Goal: Book appointment/travel/reservation

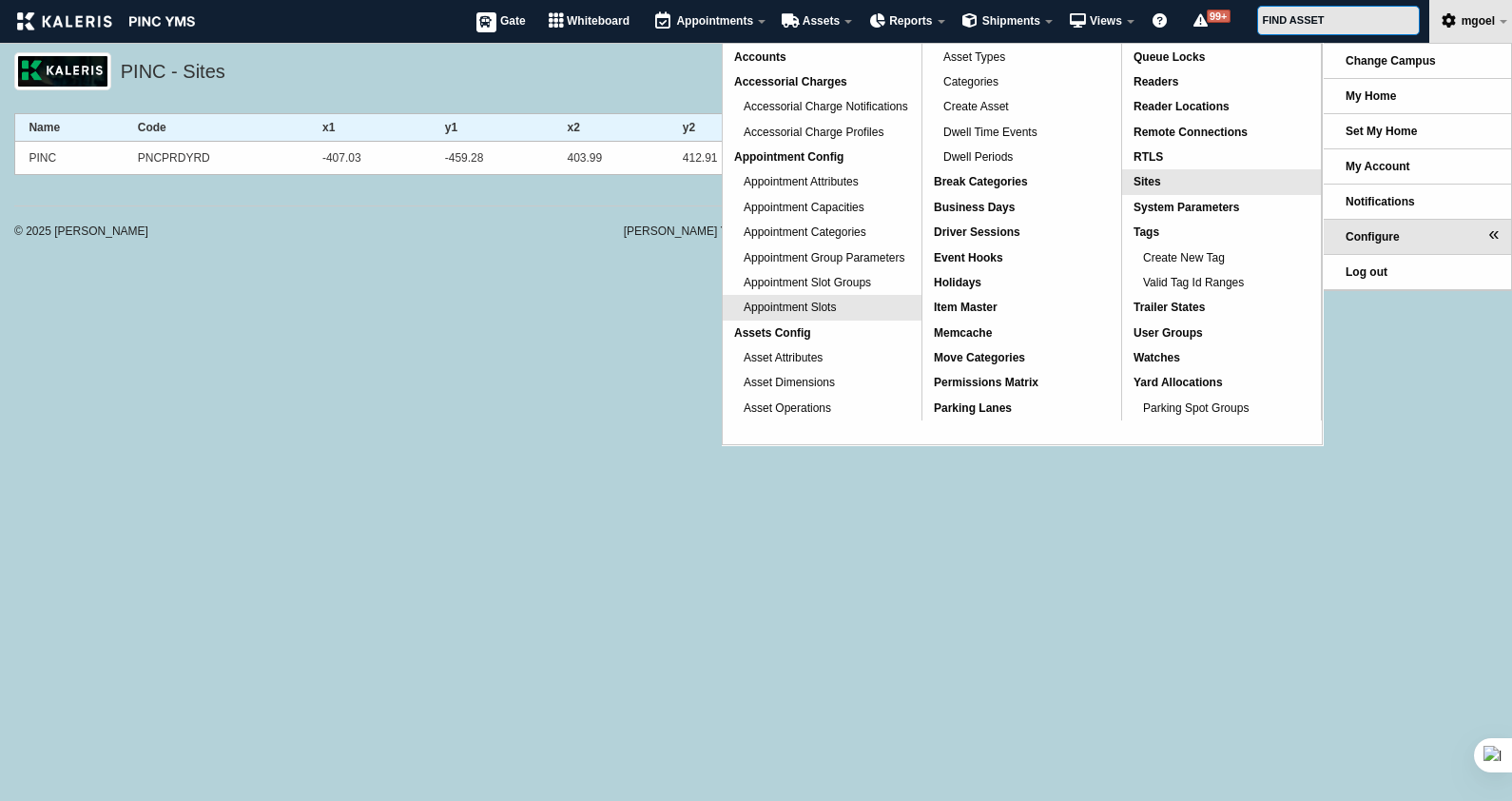
click at [819, 307] on span "Appointment Slots" at bounding box center [789, 307] width 92 height 13
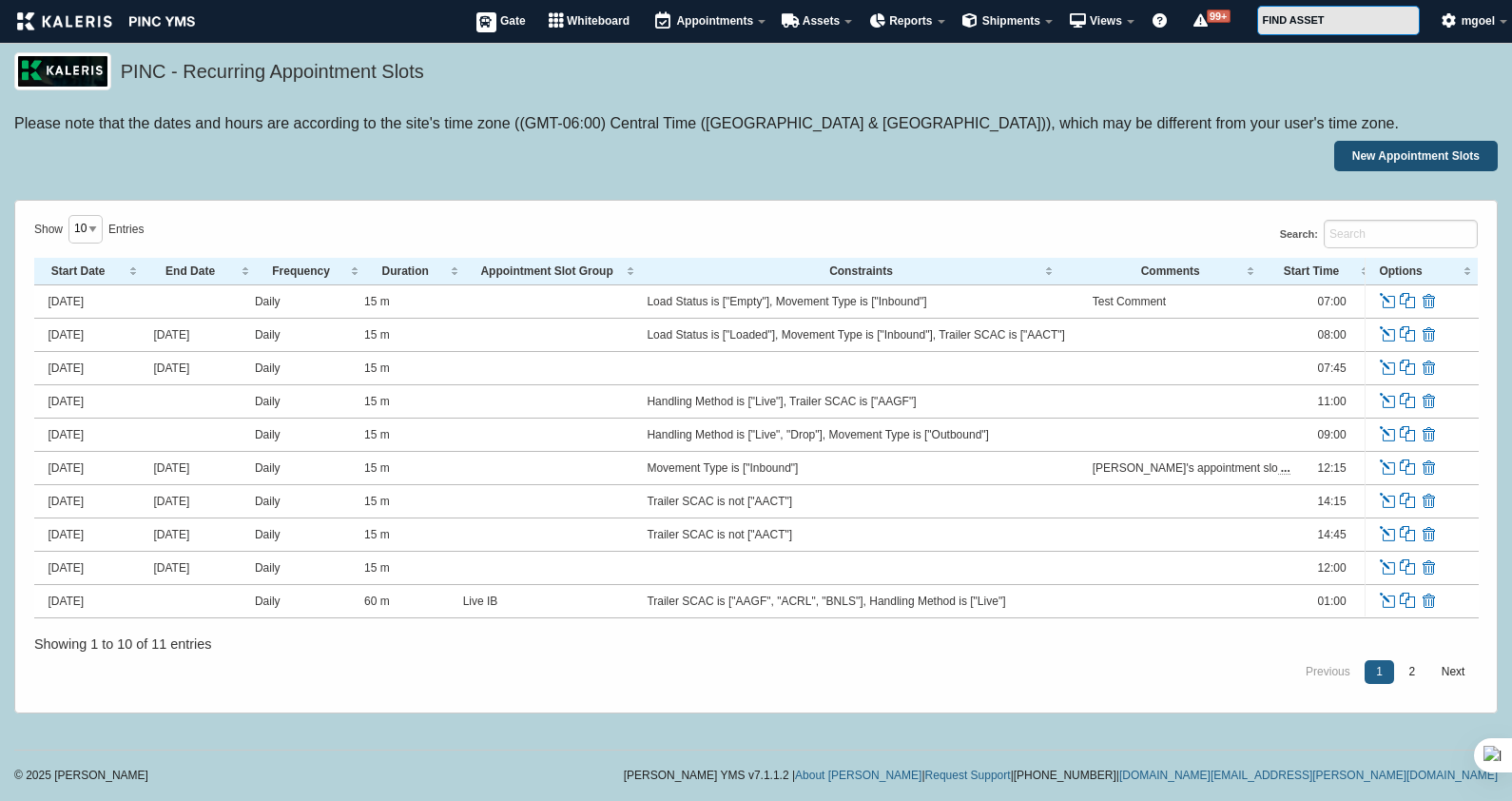
click at [1389, 163] on link "New Appointment Slots" at bounding box center [1415, 157] width 163 height 31
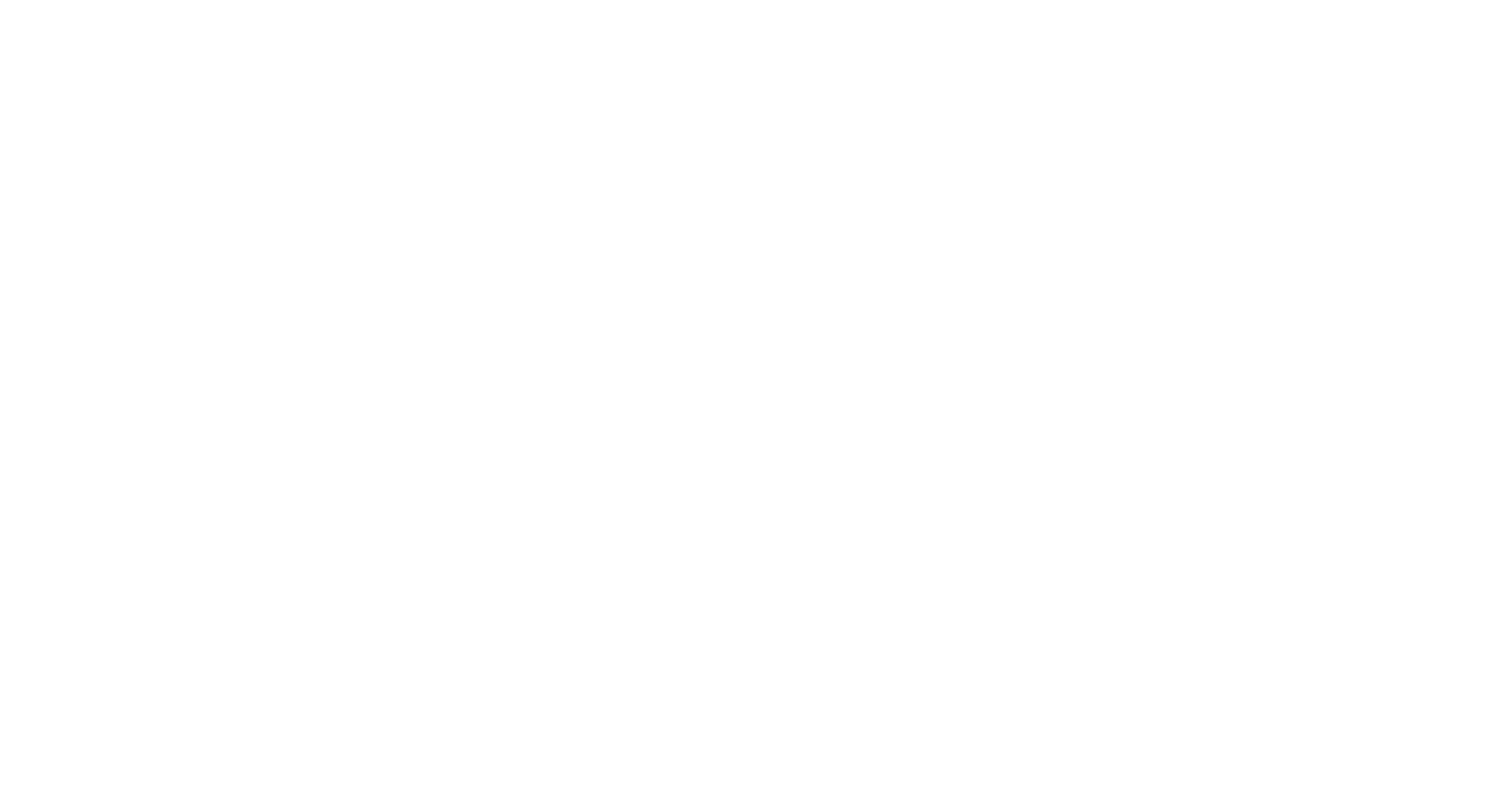
select select
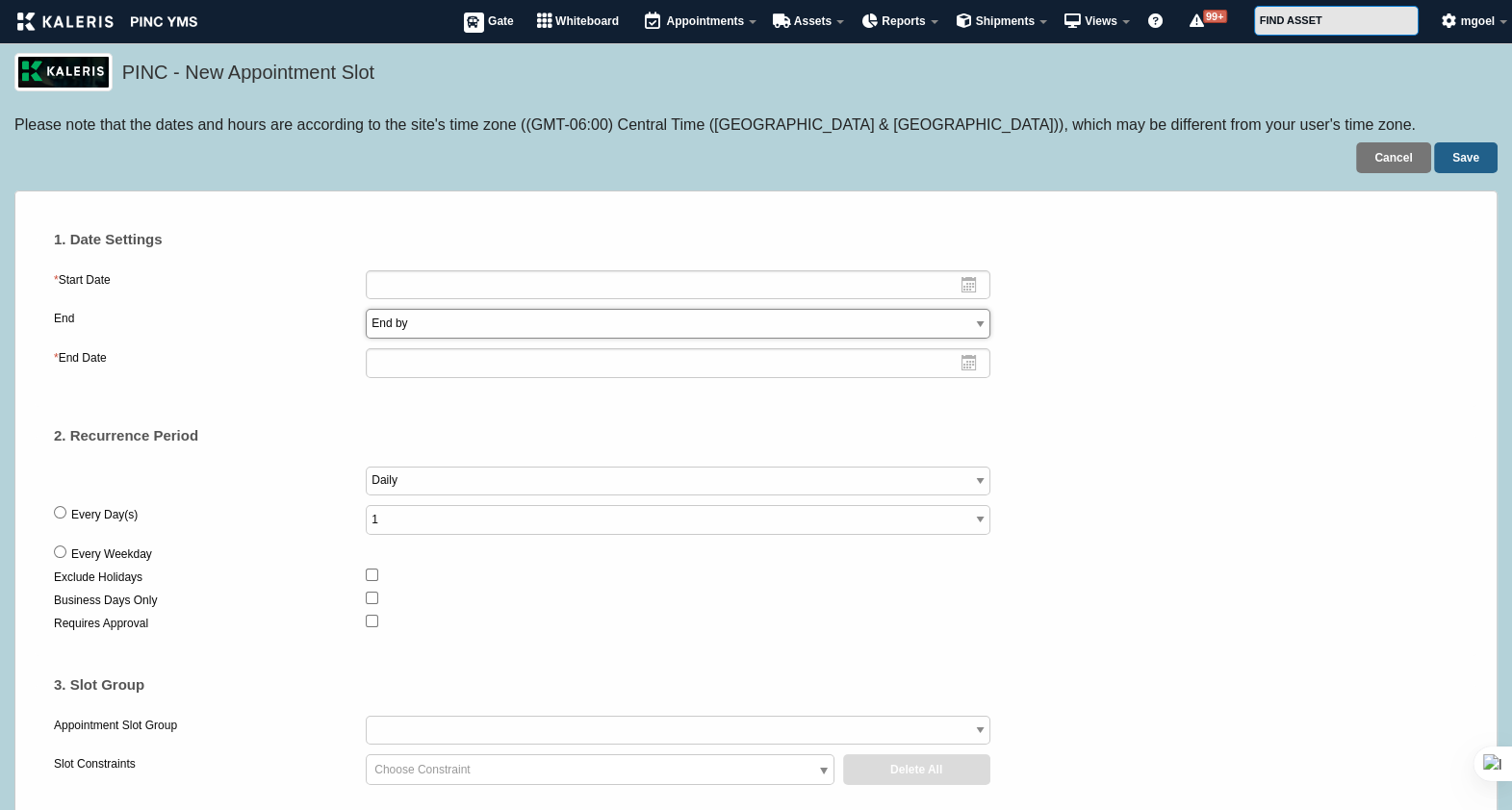
click at [704, 324] on select "End by No end date" at bounding box center [677, 323] width 624 height 30
click at [1280, 508] on div "Every Day(s) 1 2 3 4 5 6" at bounding box center [755, 524] width 1404 height 40
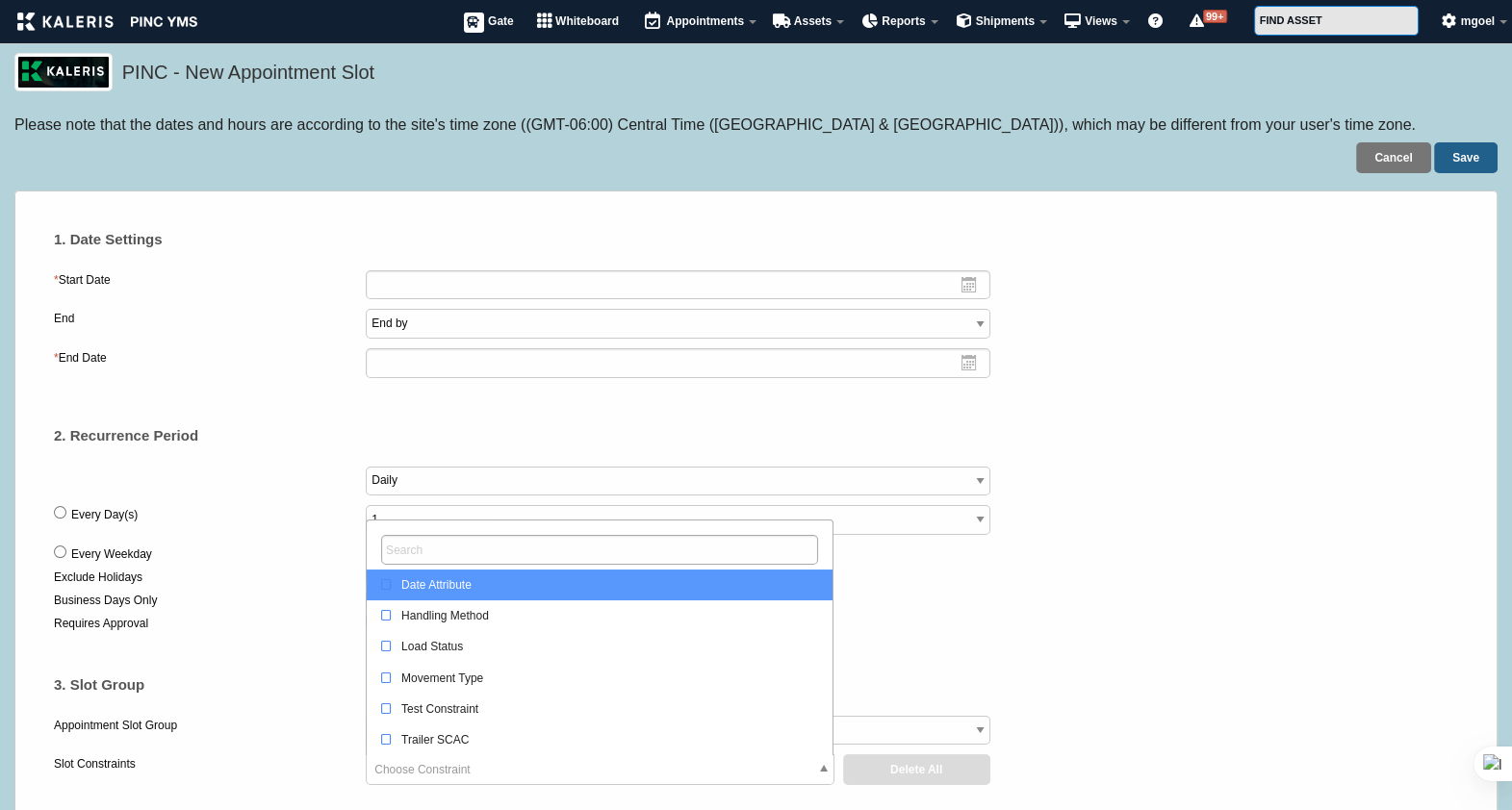
click at [774, 769] on span "Choose Constraint" at bounding box center [599, 770] width 465 height 31
